Goal: Use online tool/utility: Utilize a website feature to perform a specific function

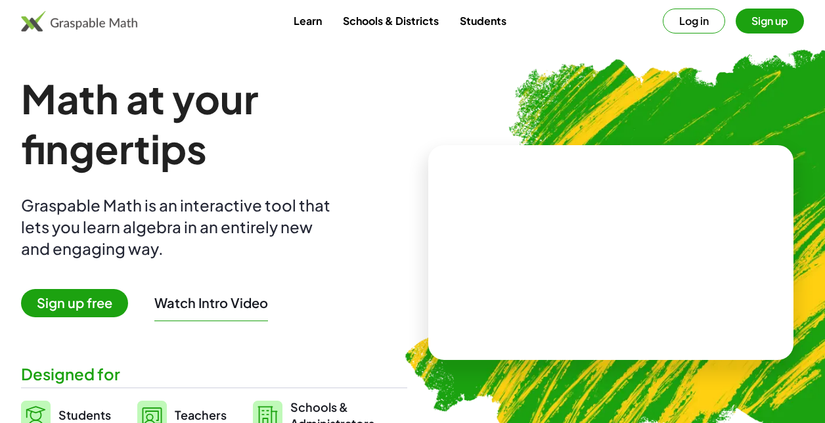
click at [692, 20] on button "Log in" at bounding box center [694, 21] width 62 height 25
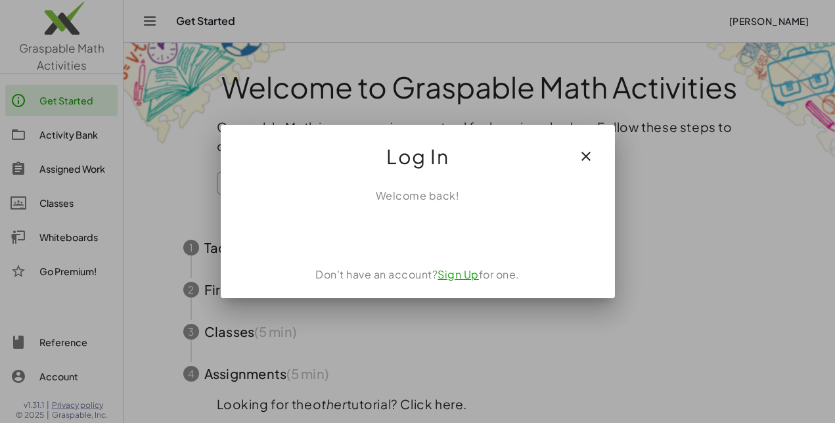
click at [589, 154] on icon "button" at bounding box center [586, 156] width 16 height 16
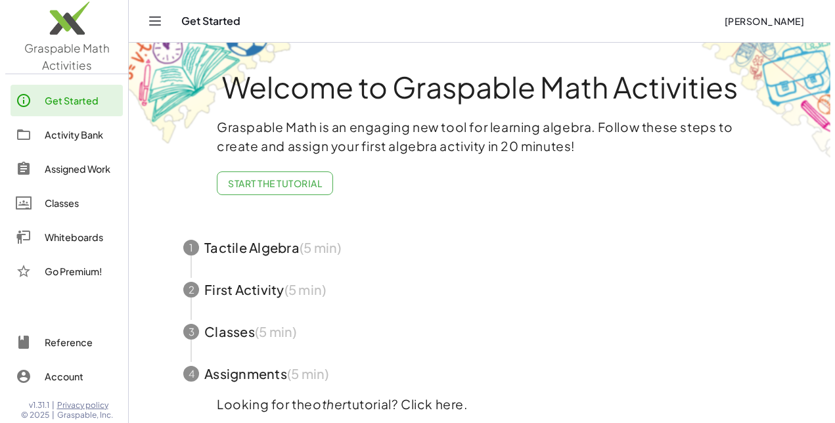
scroll to position [10, 0]
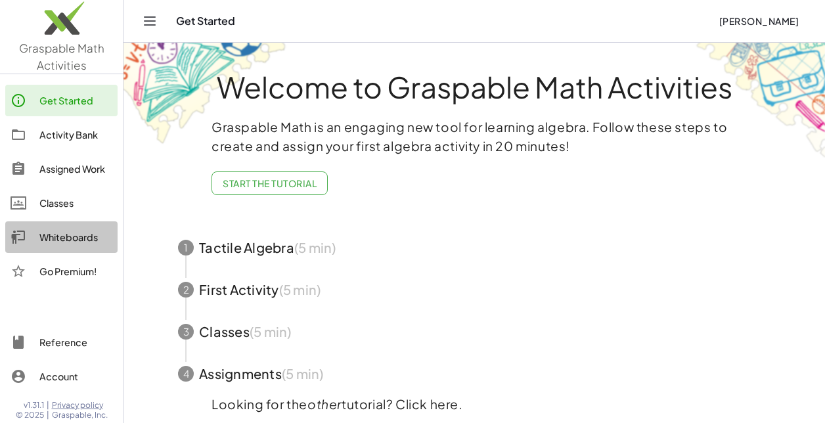
click at [57, 226] on link "Whiteboards" at bounding box center [61, 237] width 112 height 32
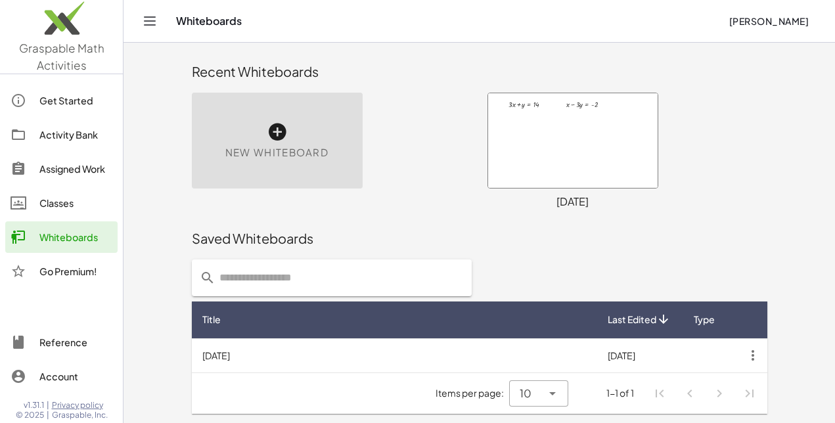
click at [307, 119] on div "New Whiteboard" at bounding box center [277, 141] width 171 height 96
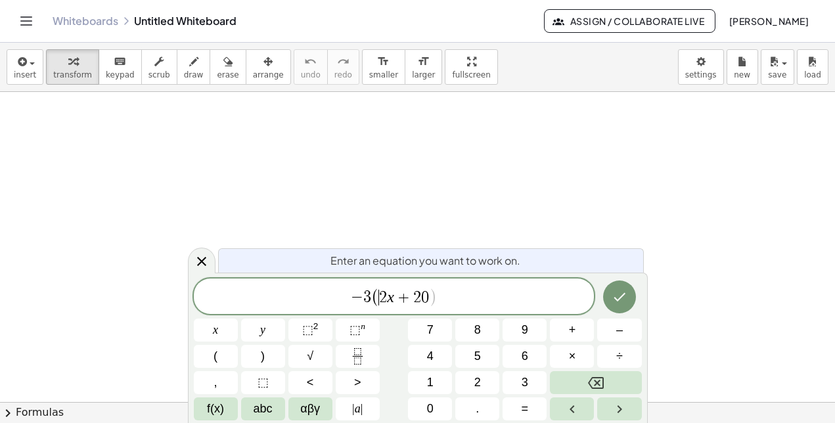
click at [382, 297] on span "2" at bounding box center [383, 298] width 8 height 16
drag, startPoint x: 474, startPoint y: 303, endPoint x: 259, endPoint y: 292, distance: 215.7
click at [259, 292] on span "− 3 ( − 2 x + 2 0 )" at bounding box center [394, 297] width 401 height 22
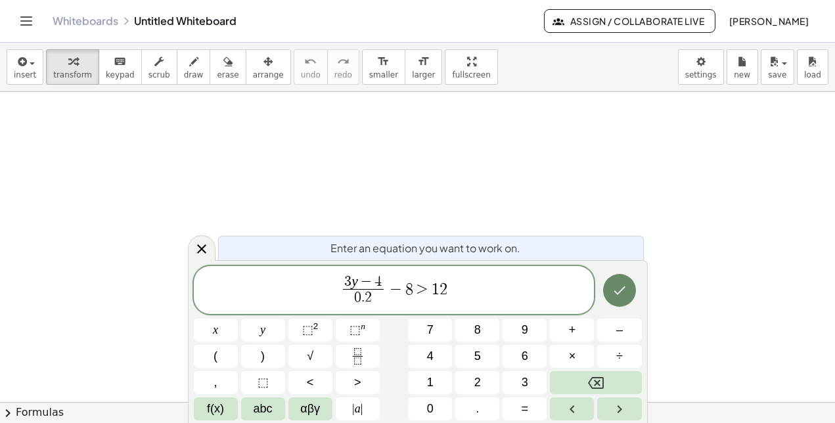
click at [625, 289] on icon "Done" at bounding box center [620, 290] width 16 height 16
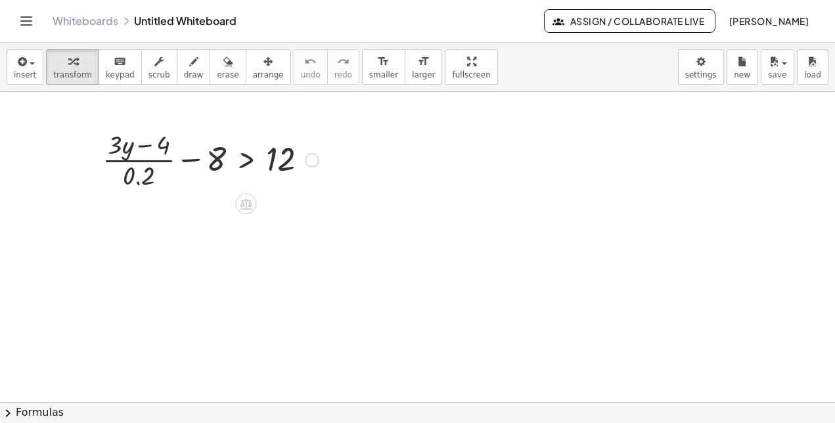
click at [244, 203] on icon at bounding box center [246, 204] width 14 height 14
click at [200, 205] on div "+" at bounding box center [193, 203] width 21 height 21
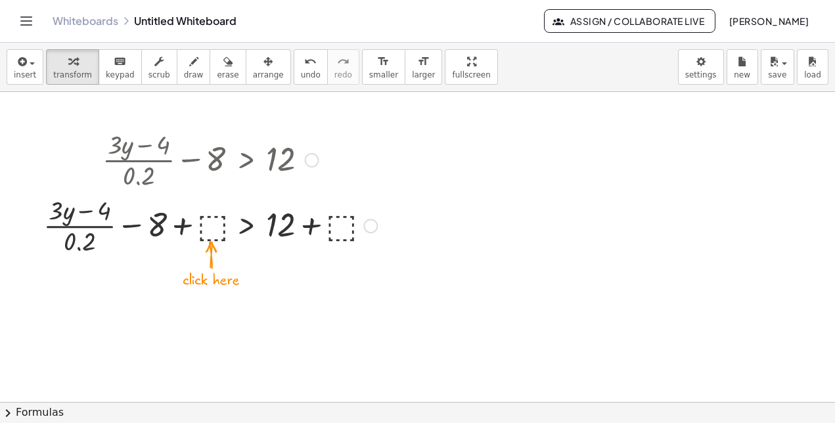
click at [210, 224] on div at bounding box center [210, 225] width 347 height 66
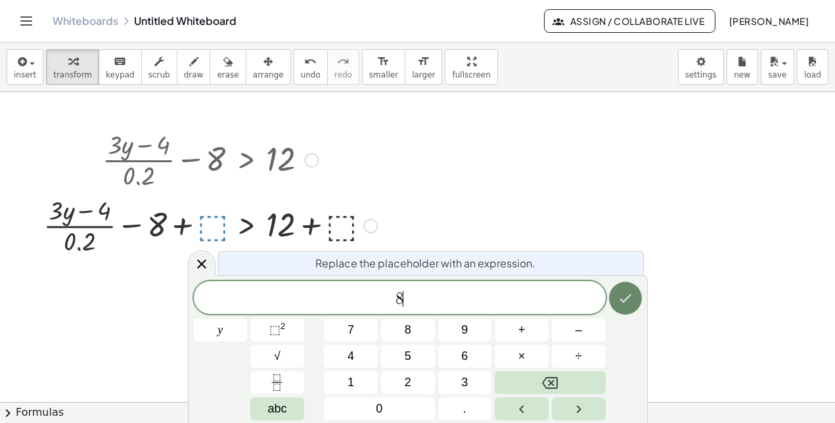
click at [621, 287] on button "Done" at bounding box center [625, 298] width 33 height 33
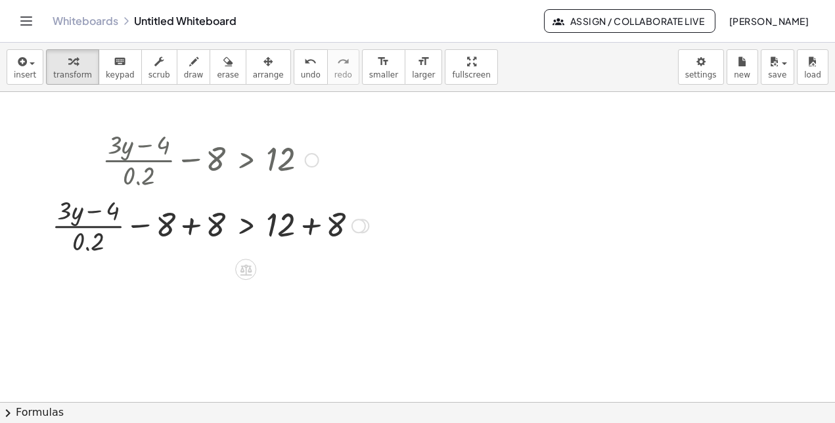
click at [189, 228] on div at bounding box center [210, 225] width 330 height 66
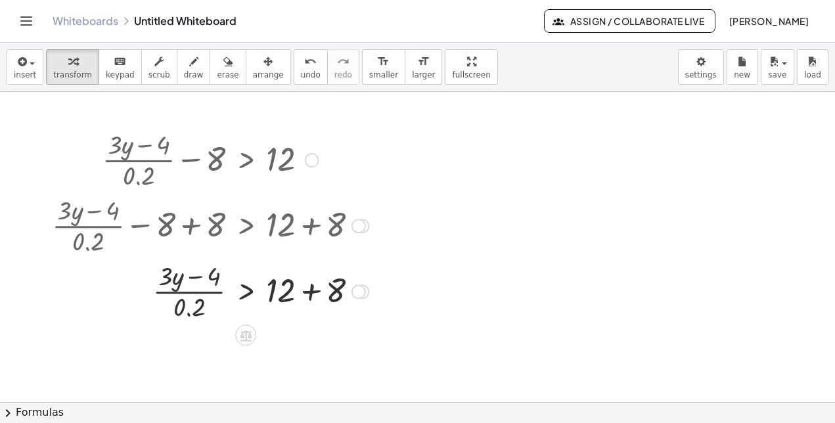
click at [311, 290] on div at bounding box center [210, 290] width 330 height 66
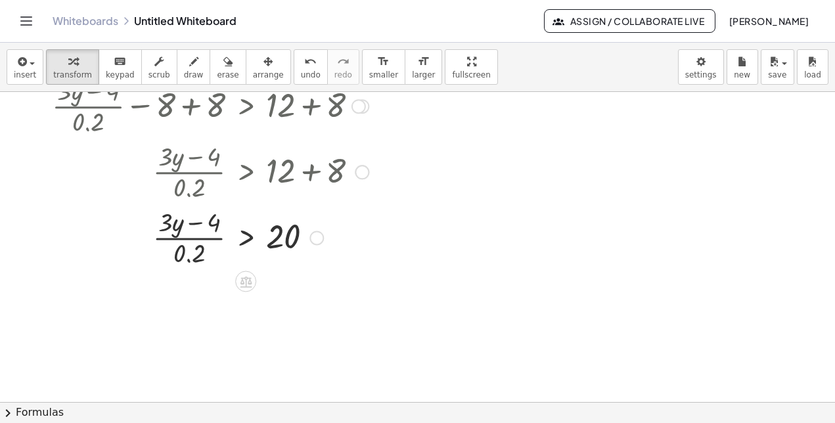
scroll to position [120, 0]
click at [248, 275] on icon at bounding box center [246, 281] width 14 height 14
click at [243, 283] on span "×" at bounding box center [246, 281] width 8 height 19
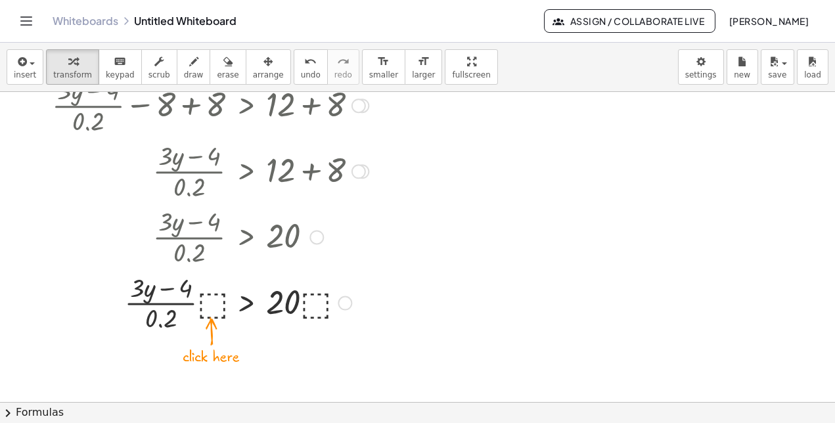
click at [214, 305] on div at bounding box center [210, 302] width 330 height 66
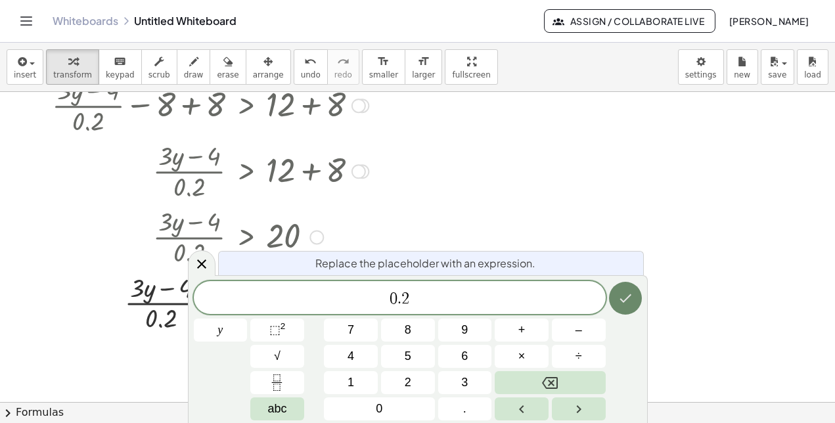
click at [622, 300] on icon "Done" at bounding box center [625, 298] width 16 height 16
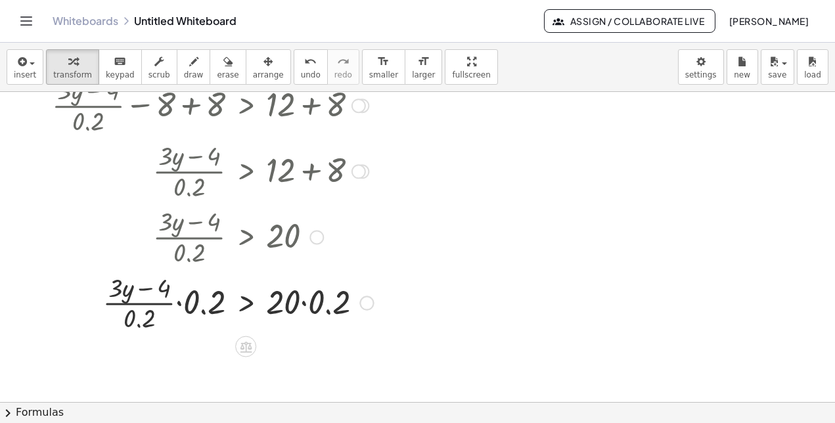
scroll to position [261, 0]
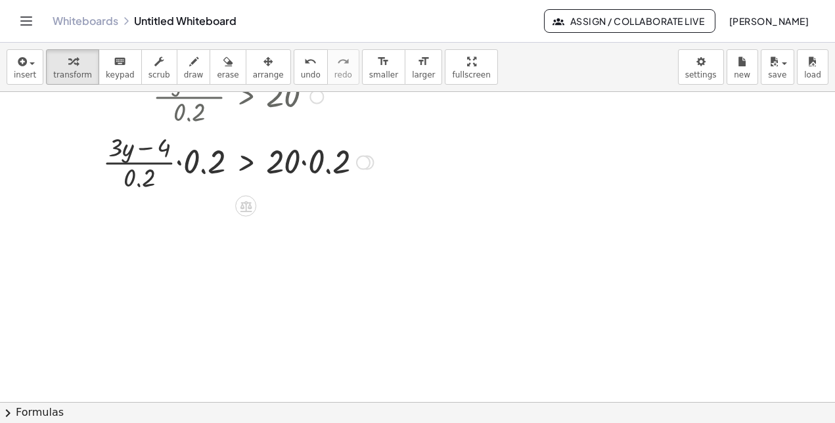
click at [179, 165] on div at bounding box center [212, 162] width 334 height 66
drag, startPoint x: 187, startPoint y: 163, endPoint x: 123, endPoint y: 186, distance: 67.1
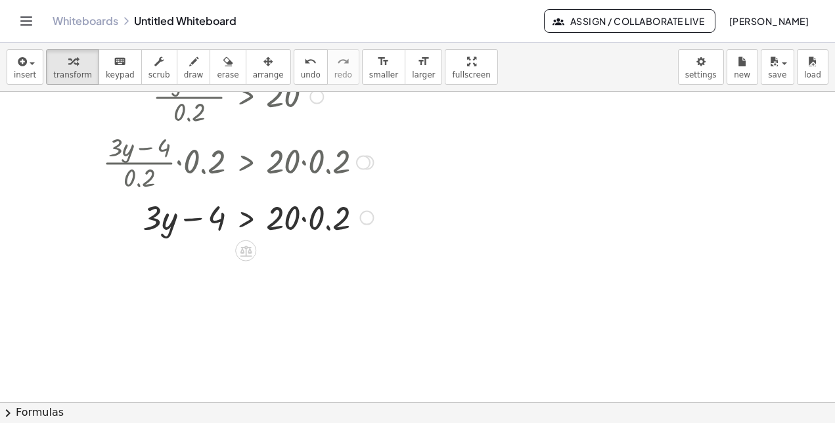
click at [304, 217] on div at bounding box center [212, 216] width 334 height 45
